Goal: Transaction & Acquisition: Purchase product/service

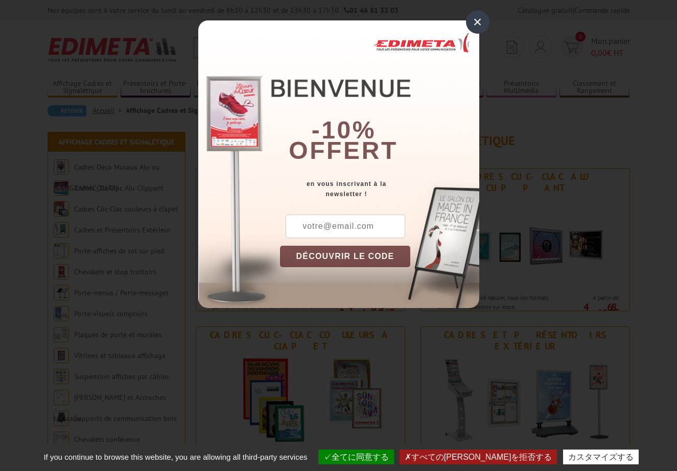
scroll to position [1, 0]
click at [478, 17] on div "×" at bounding box center [478, 22] width 24 height 24
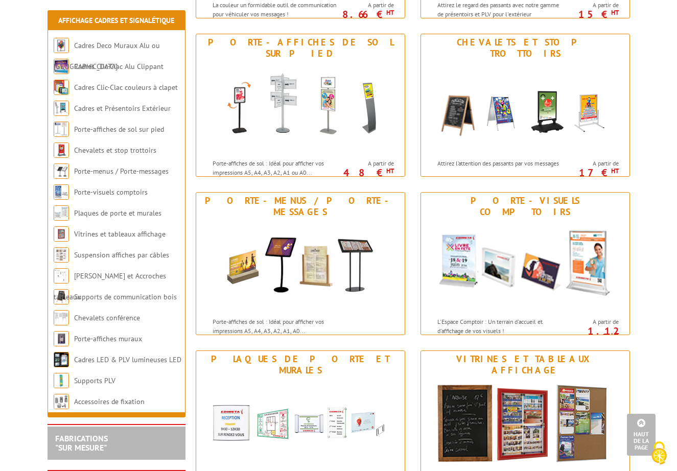
scroll to position [428, 0]
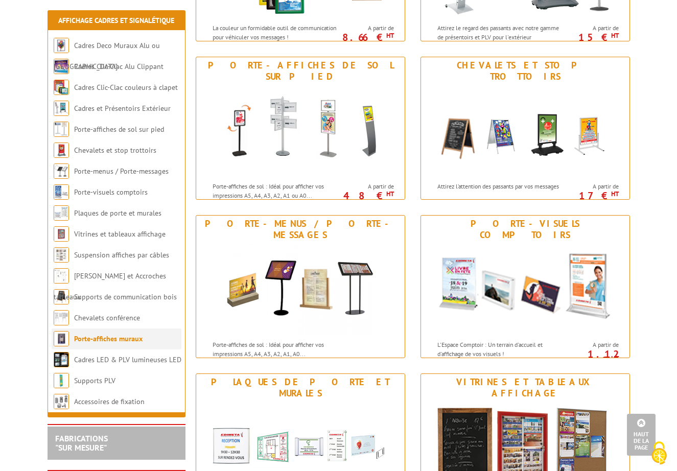
click at [135, 344] on li "Porte-affiches muraux" at bounding box center [117, 339] width 130 height 21
click at [62, 338] on img at bounding box center [61, 338] width 15 height 15
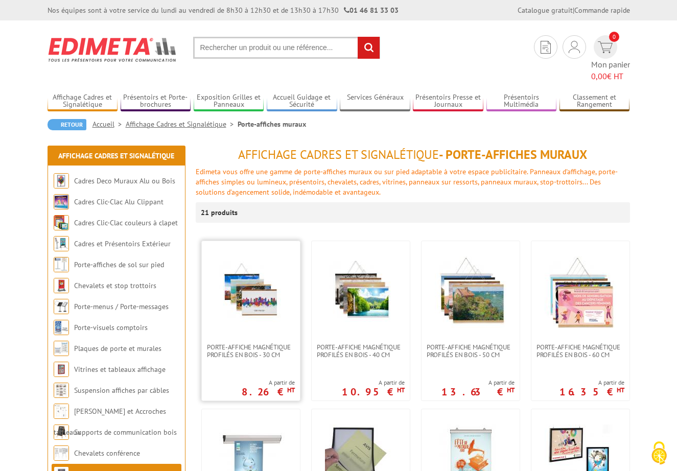
click at [257, 271] on img at bounding box center [251, 292] width 72 height 72
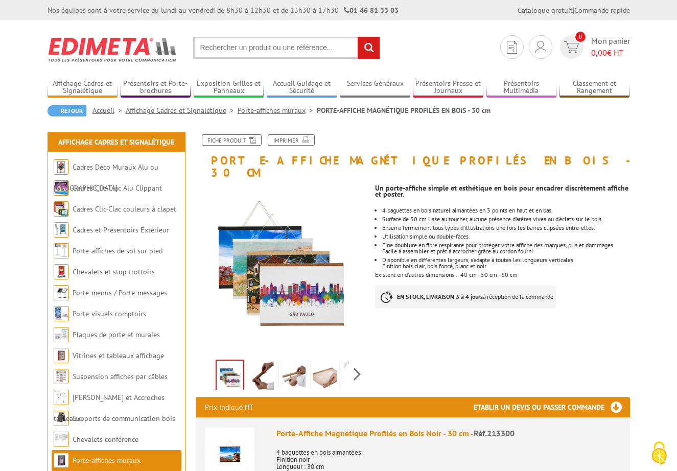
scroll to position [1, 0]
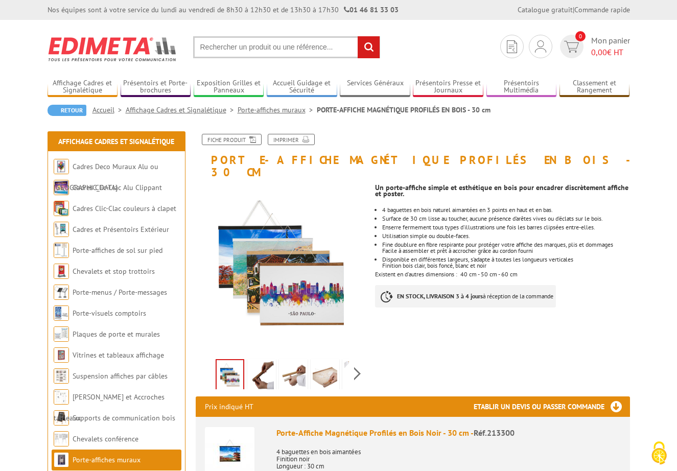
click at [264, 363] on img at bounding box center [261, 377] width 25 height 32
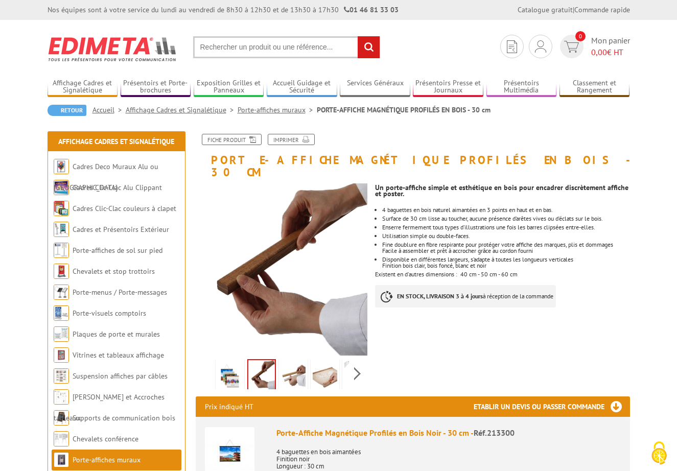
click at [297, 363] on img at bounding box center [293, 377] width 25 height 32
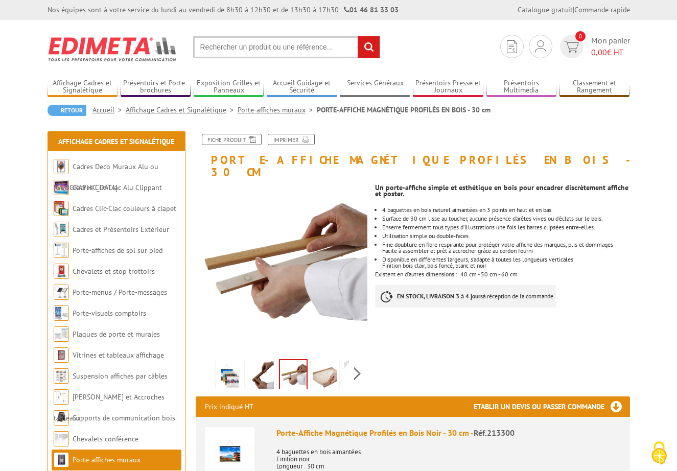
click at [325, 365] on img at bounding box center [325, 377] width 25 height 32
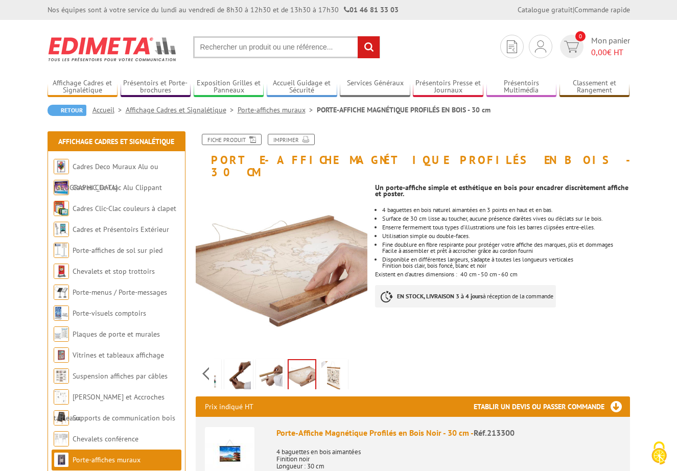
click at [356, 364] on div "Previous Next" at bounding box center [282, 374] width 172 height 36
click at [333, 364] on img at bounding box center [333, 377] width 25 height 32
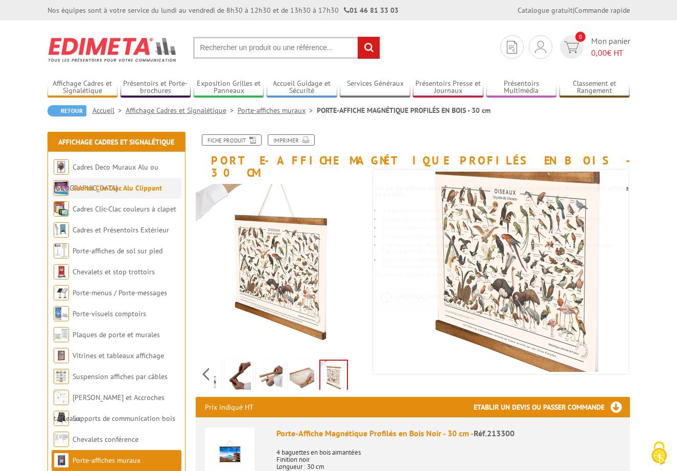
scroll to position [5, 0]
